Goal: Information Seeking & Learning: Learn about a topic

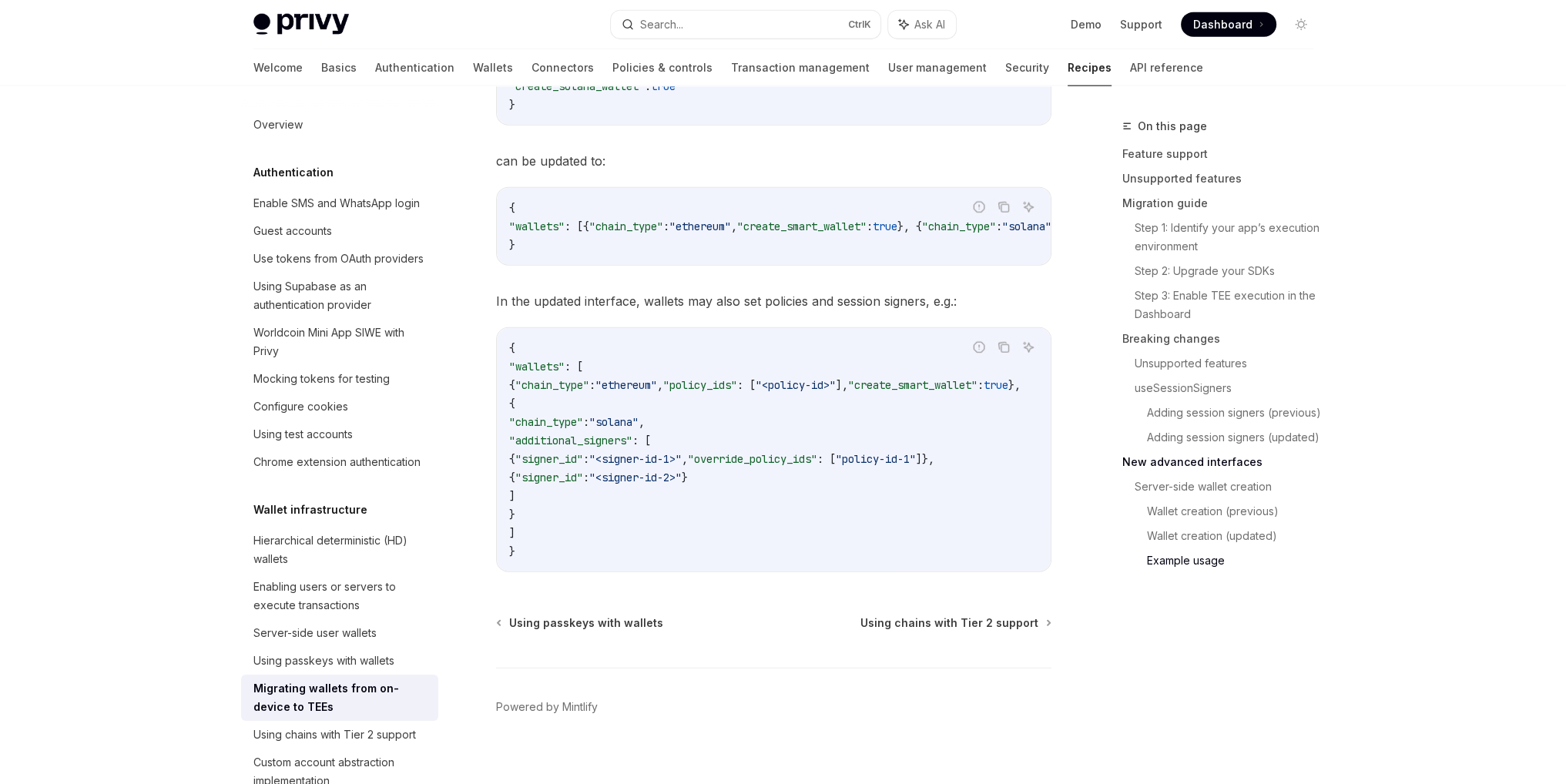
scroll to position [5211, 0]
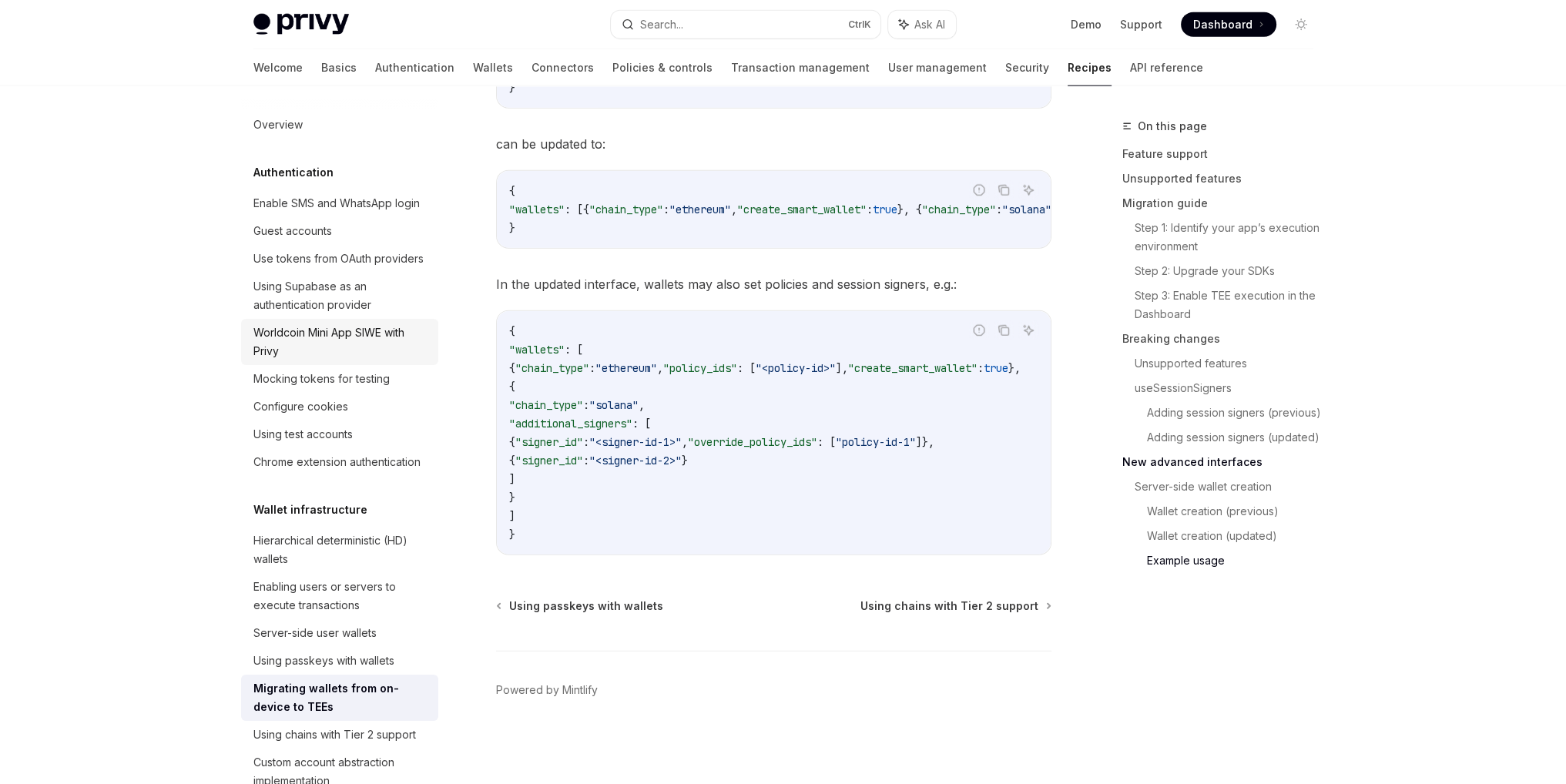
click at [312, 360] on div "Worldcoin Mini App SIWE with Privy" at bounding box center [341, 341] width 175 height 37
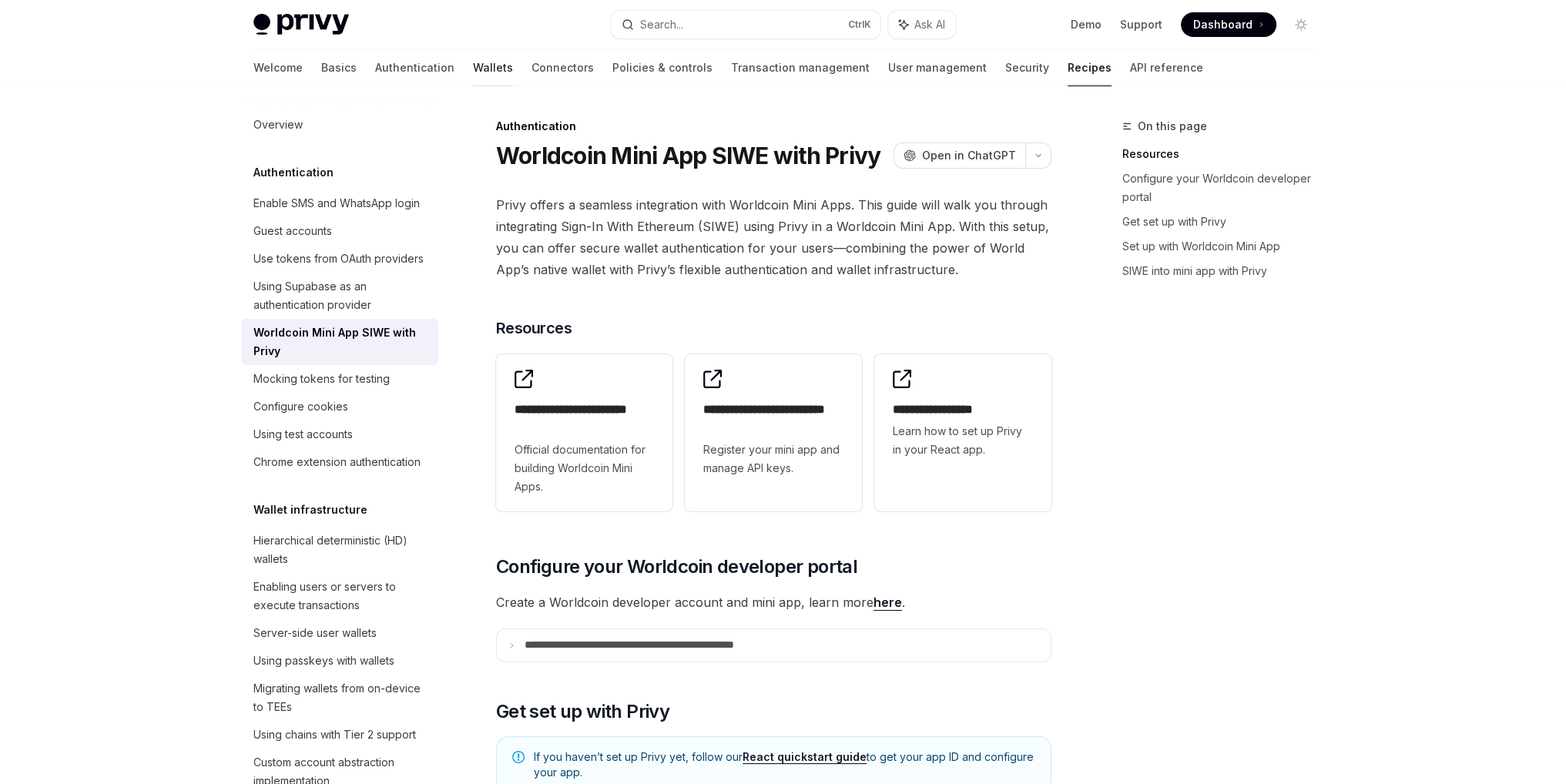
click at [473, 69] on link "Wallets" at bounding box center [493, 67] width 40 height 37
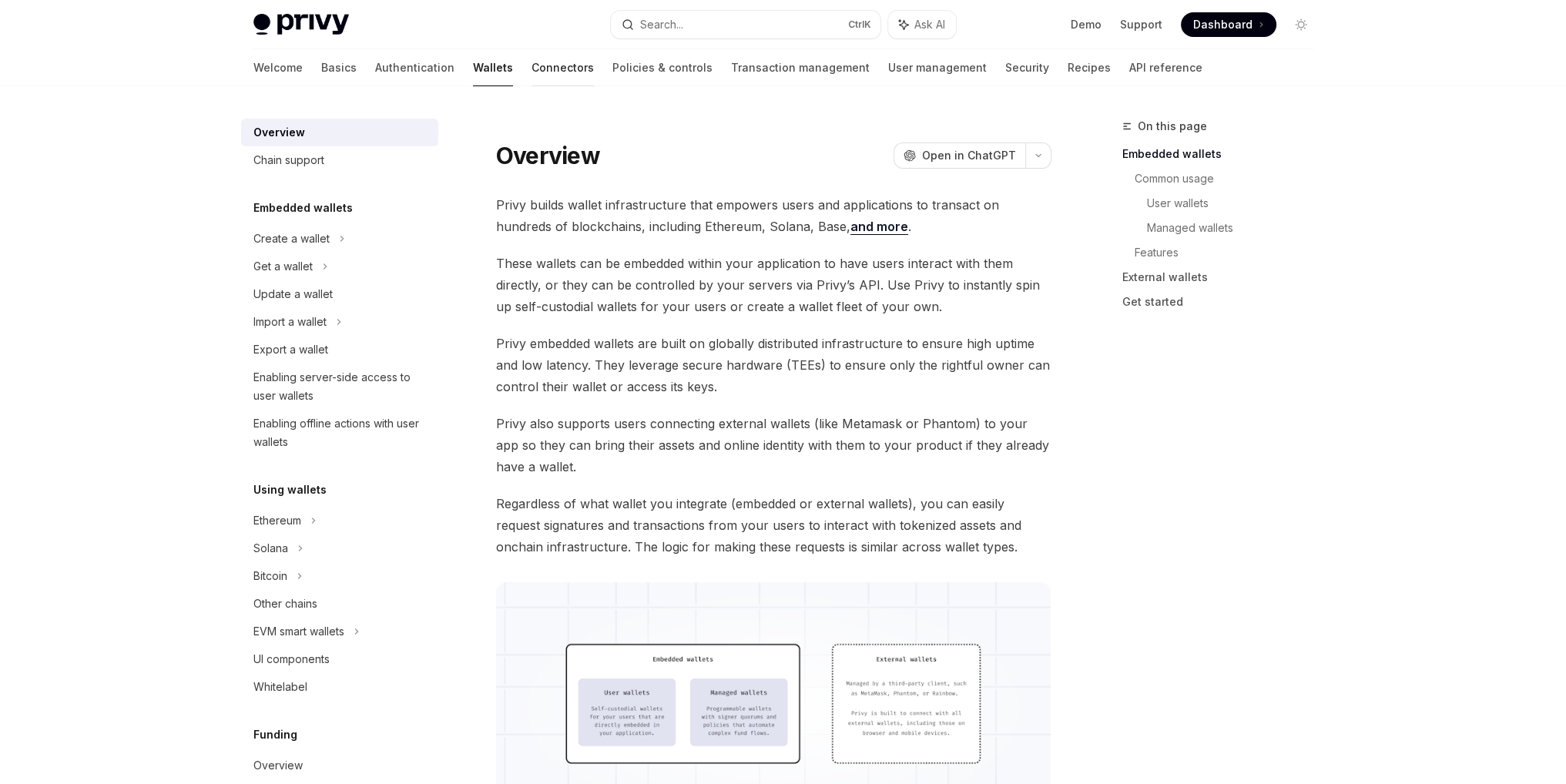
click at [532, 68] on link "Connectors" at bounding box center [563, 67] width 62 height 37
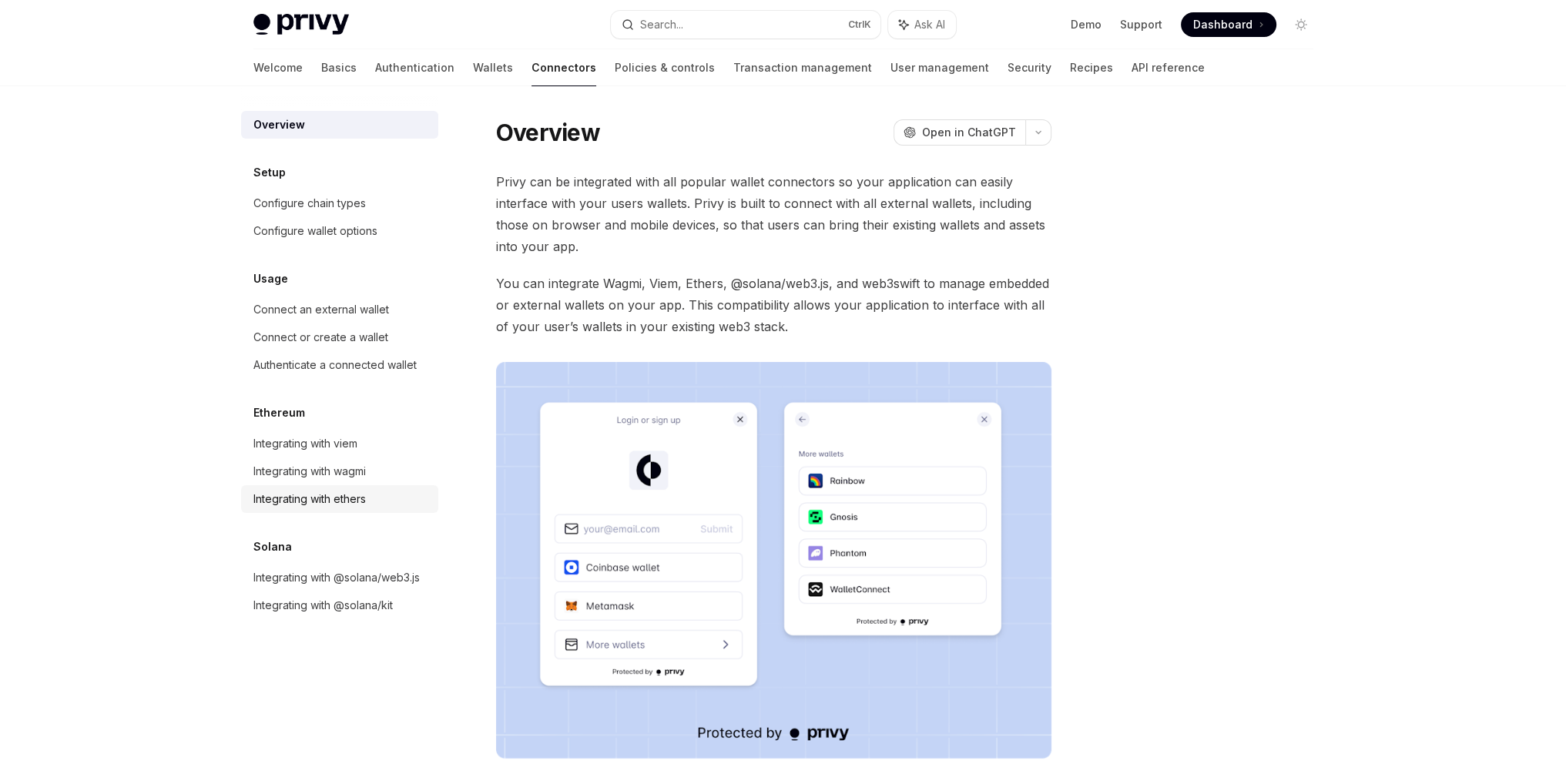
click at [292, 496] on div "Integrating with ethers" at bounding box center [309, 499] width 112 height 19
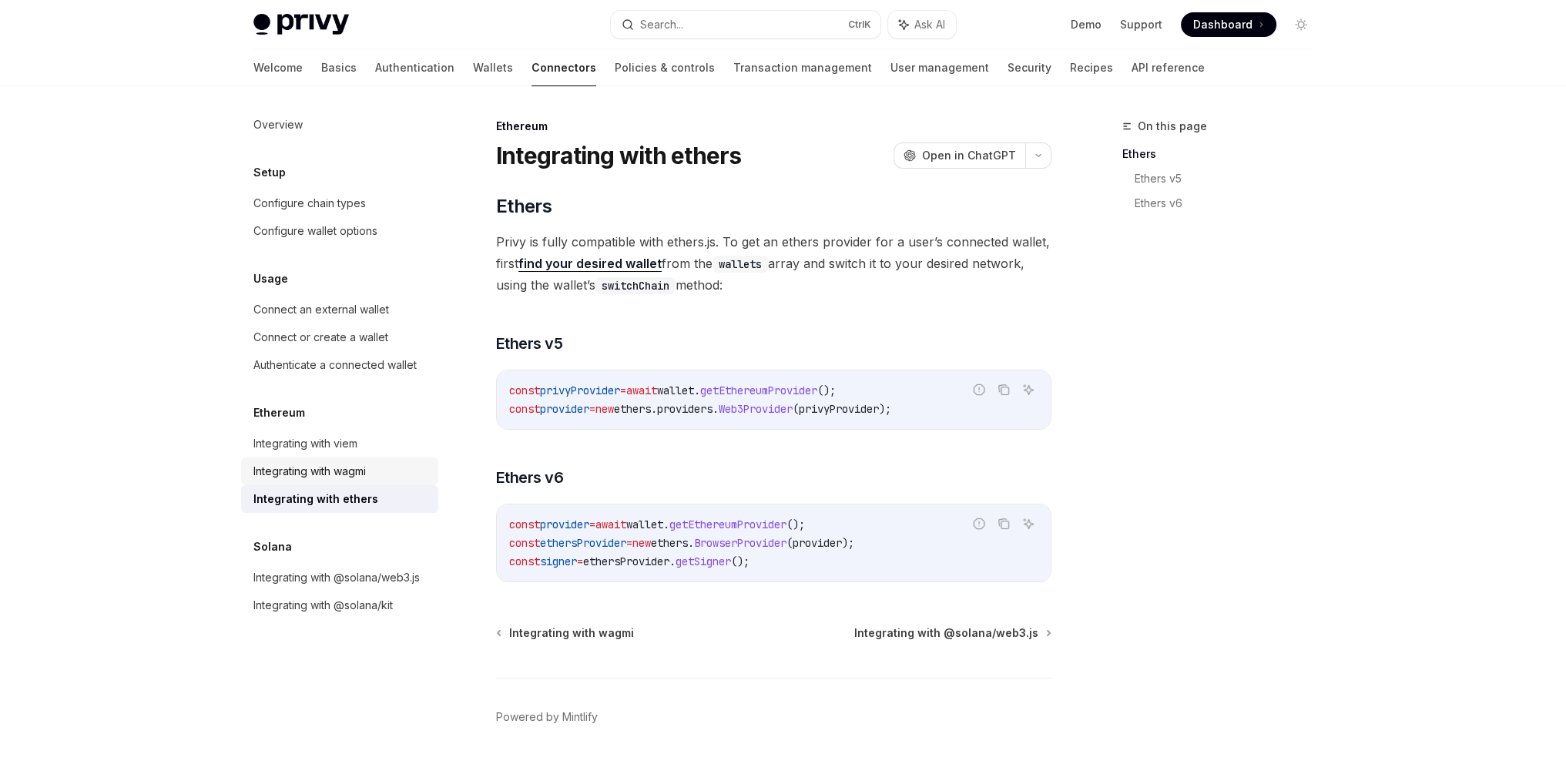
click at [299, 468] on div "Integrating with wagmi" at bounding box center [309, 471] width 112 height 19
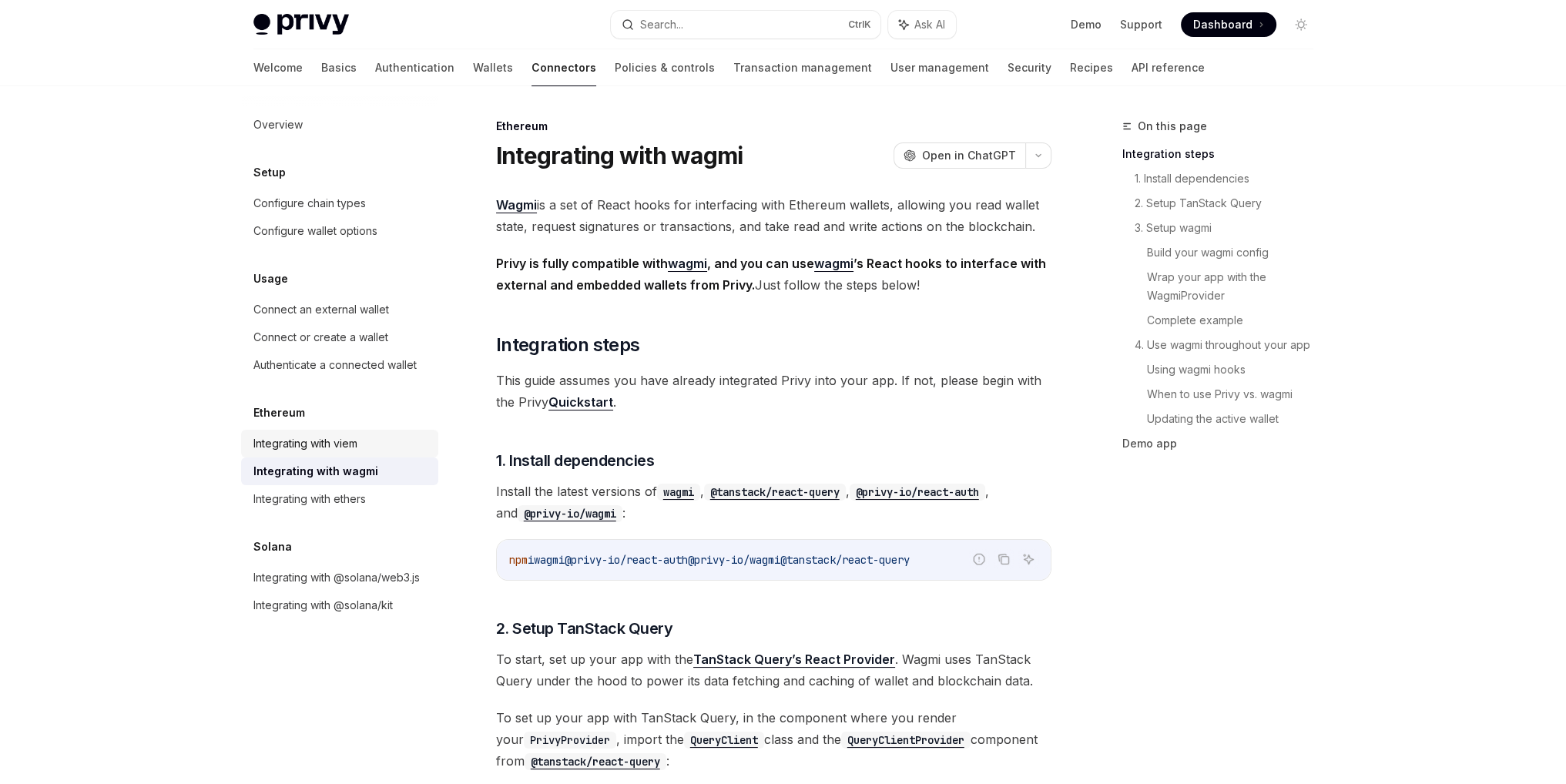
click at [302, 444] on div "Integrating with viem" at bounding box center [305, 443] width 104 height 19
type textarea "*"
